Goal: Communication & Community: Answer question/provide support

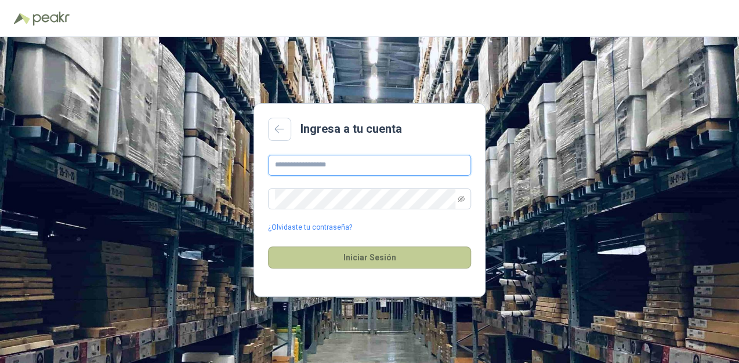
type input "**********"
click at [409, 264] on button "Iniciar Sesión" at bounding box center [369, 258] width 203 height 22
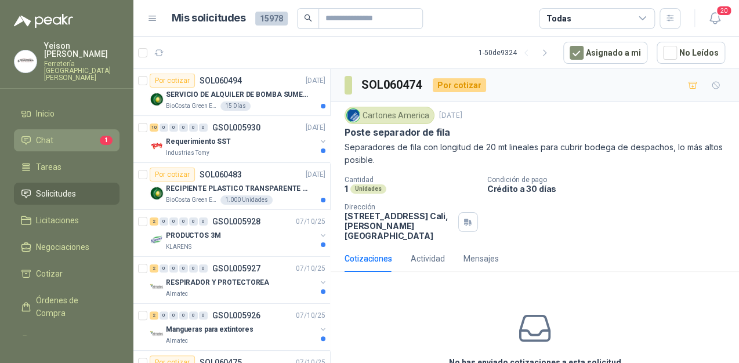
click at [51, 134] on span "Chat" at bounding box center [44, 140] width 17 height 13
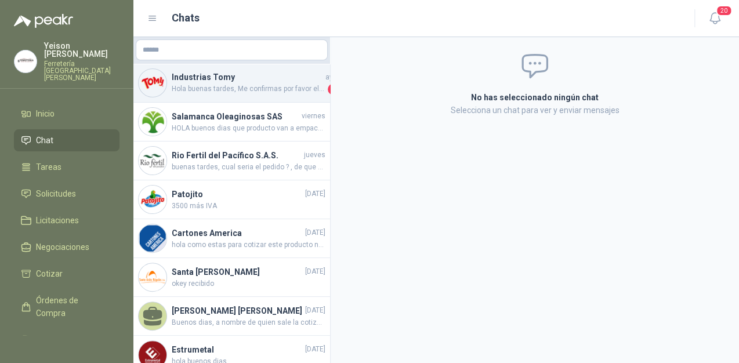
click at [255, 86] on span "Hola buenas tardes, Me confirmas por favor el despacho, [PERSON_NAME]" at bounding box center [249, 90] width 154 height 12
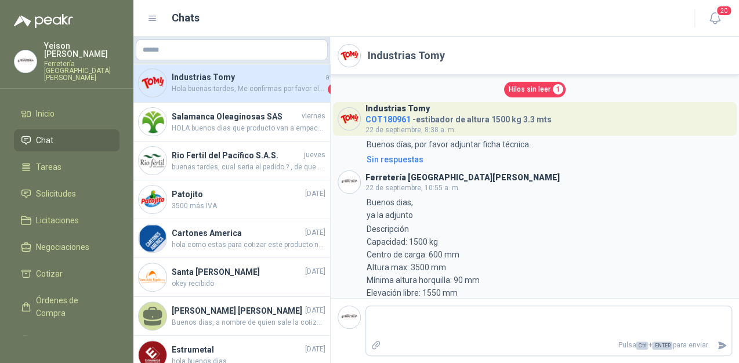
scroll to position [777, 0]
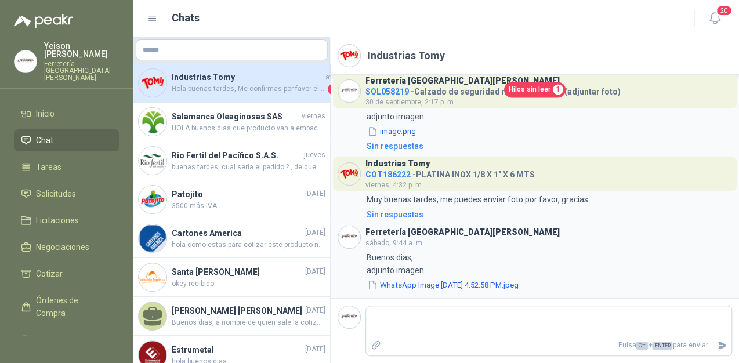
click at [525, 86] on span "Hilos sin leer" at bounding box center [530, 89] width 42 height 11
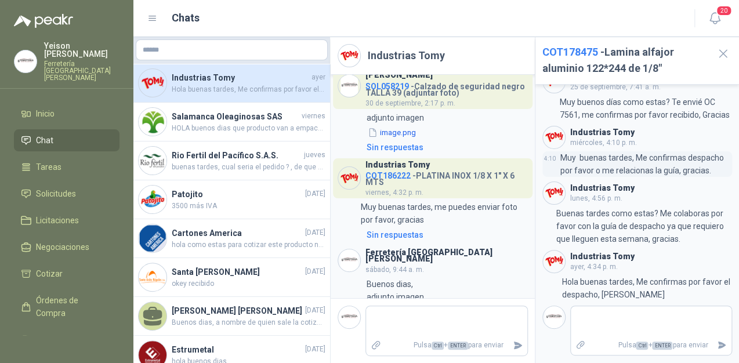
scroll to position [38, 0]
click at [62, 187] on span "Solicitudes" at bounding box center [56, 193] width 40 height 13
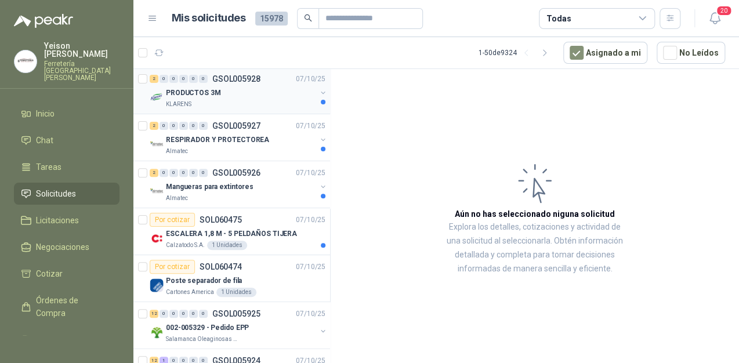
scroll to position [186, 0]
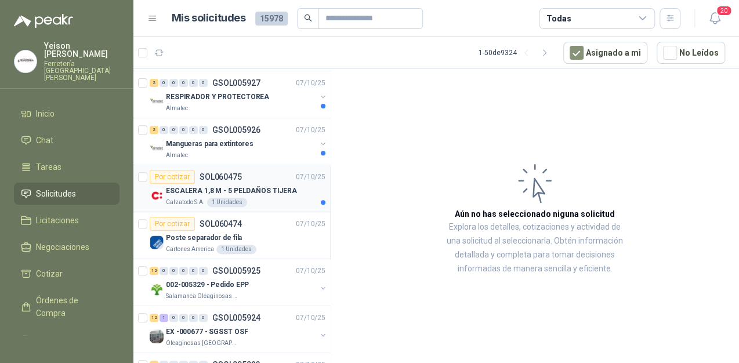
click at [273, 203] on div "Calzatodo S.A. 1 Unidades" at bounding box center [246, 202] width 160 height 9
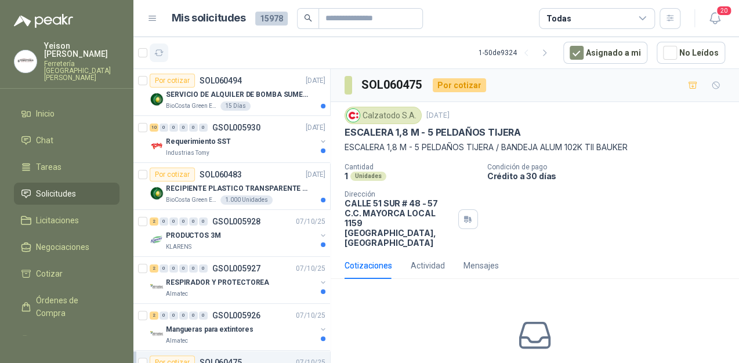
click at [158, 50] on icon "button" at bounding box center [159, 53] width 10 height 10
click at [167, 53] on button "button" at bounding box center [159, 53] width 19 height 19
click at [157, 51] on icon "button" at bounding box center [159, 53] width 10 height 10
click at [158, 53] on icon "button" at bounding box center [159, 53] width 10 height 10
